Goal: Find specific page/section: Find specific page/section

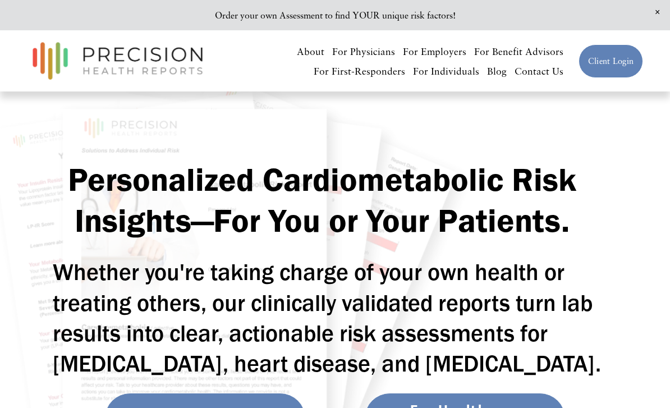
click at [464, 63] on link "For Individuals" at bounding box center [446, 71] width 66 height 20
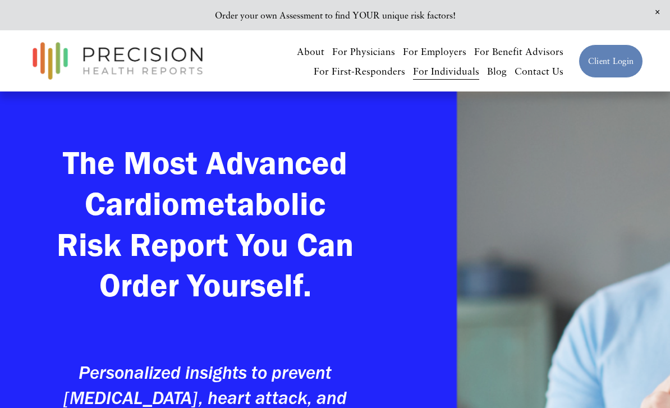
click at [450, 77] on link "For Individuals" at bounding box center [446, 71] width 66 height 20
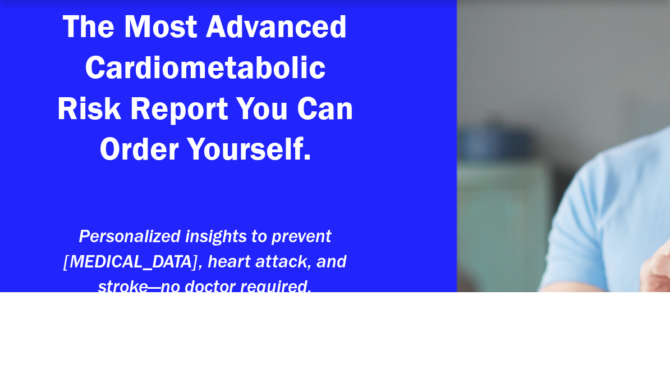
scroll to position [291, 0]
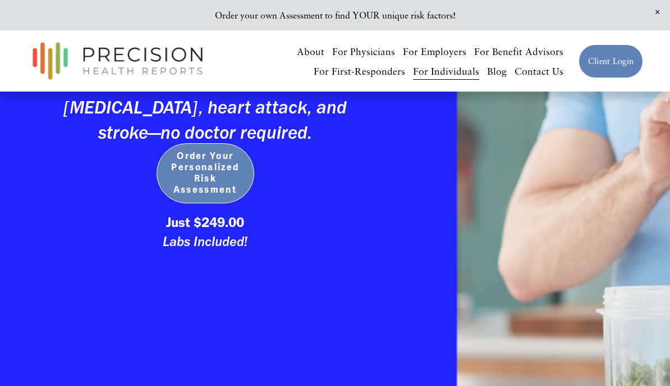
click at [211, 167] on span "Order Your Personalized Risk Assessment" at bounding box center [205, 172] width 75 height 45
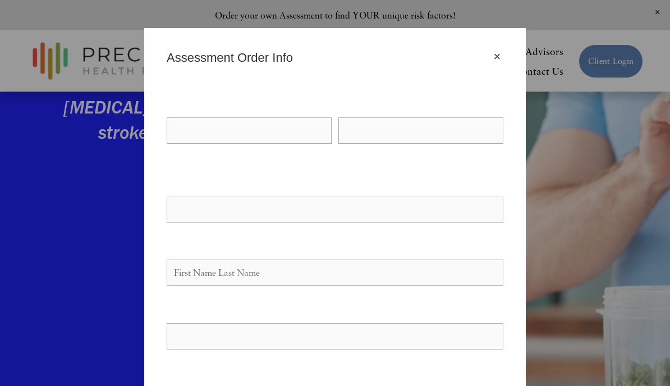
scroll to position [0, 0]
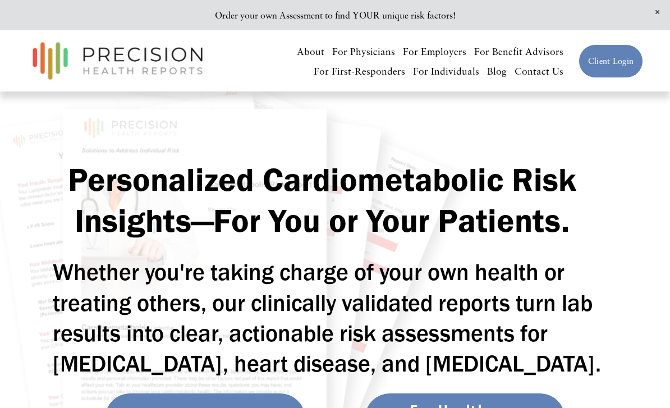
click at [439, 72] on link "For Individuals" at bounding box center [446, 71] width 66 height 20
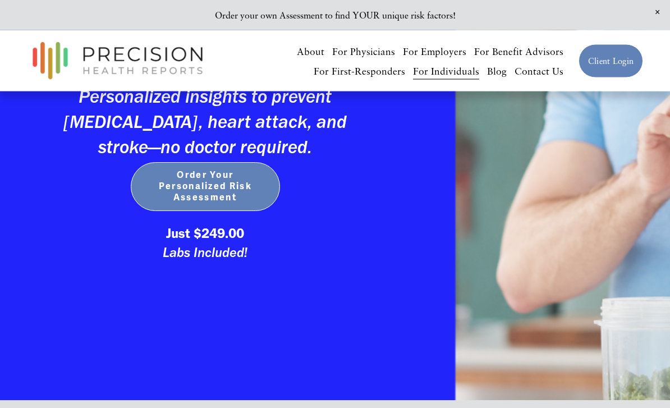
scroll to position [276, 0]
click at [381, 49] on link "For Physicians" at bounding box center [363, 52] width 63 height 20
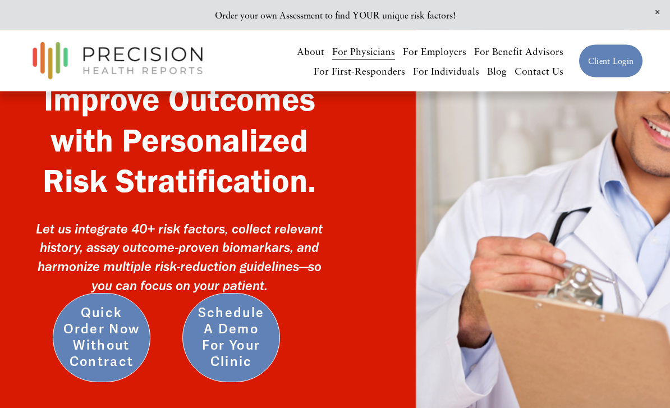
scroll to position [149, 0]
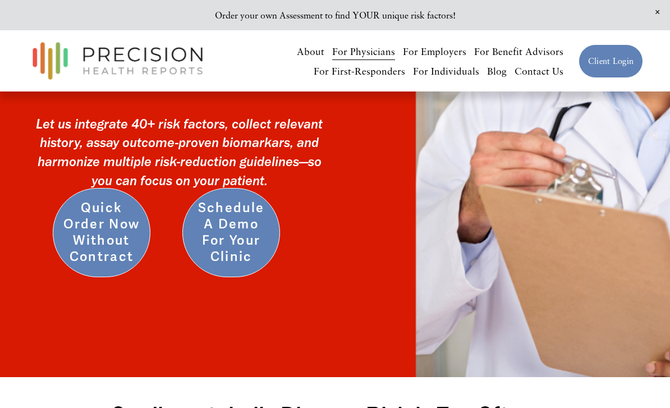
click at [120, 244] on link "Quick Order Now without Contract" at bounding box center [102, 233] width 98 height 90
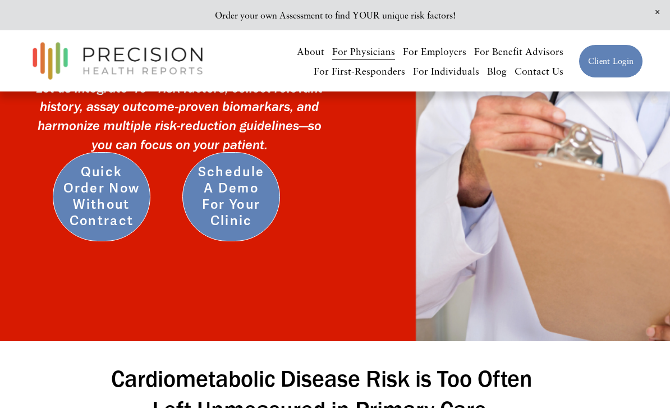
click at [218, 193] on link "Schedule a Demo for Your Clinic" at bounding box center [231, 197] width 98 height 90
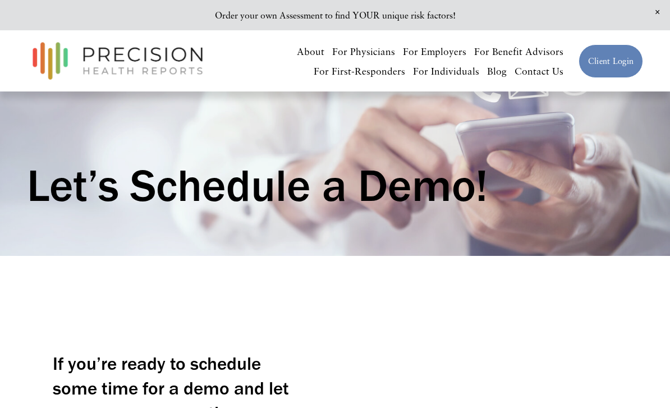
click at [372, 54] on link "For Physicians" at bounding box center [363, 52] width 63 height 20
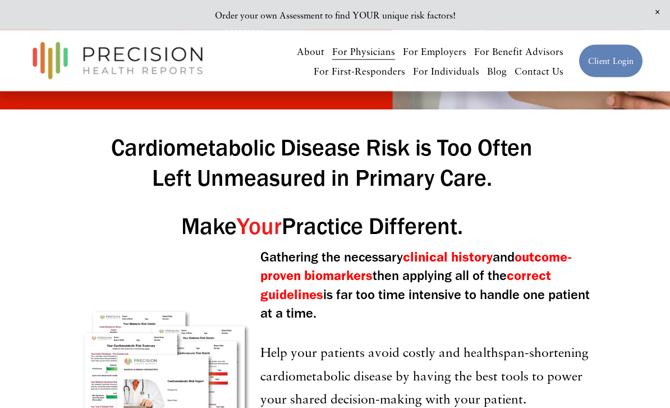
scroll to position [380, 0]
